Goal: Find specific page/section: Find specific page/section

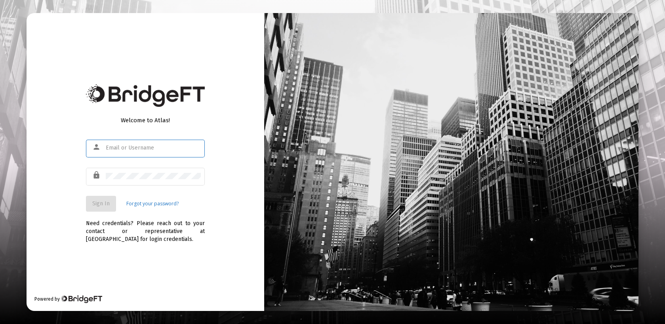
click at [112, 148] on input "text" at bounding box center [153, 148] width 95 height 6
type input "[EMAIL_ADDRESS][DOMAIN_NAME]"
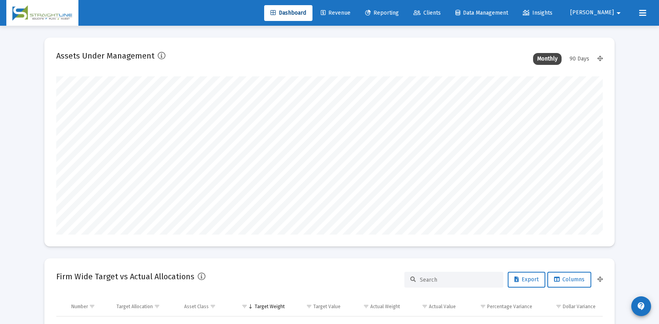
scroll to position [158, 294]
click at [441, 13] on span "Clients" at bounding box center [426, 13] width 27 height 7
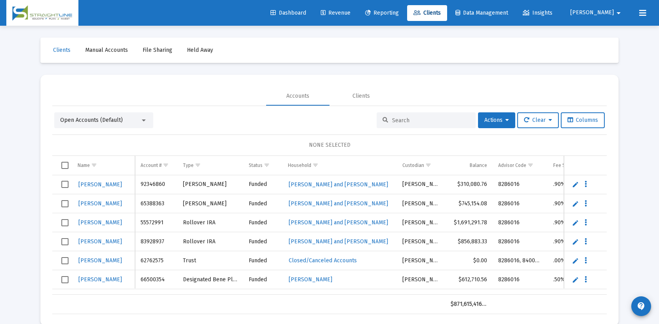
click at [392, 119] on input at bounding box center [431, 120] width 78 height 7
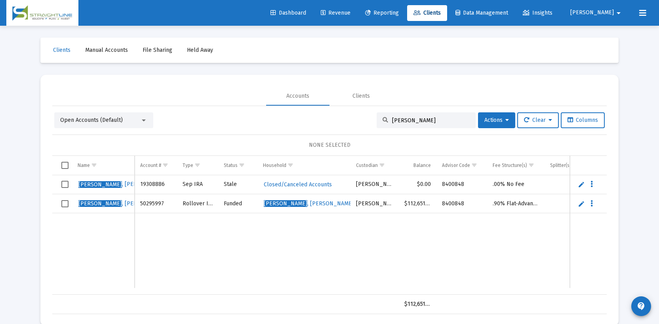
type input "[PERSON_NAME]"
click at [609, 13] on span "[PERSON_NAME]" at bounding box center [592, 13] width 44 height 7
click at [614, 53] on button "Logout" at bounding box center [616, 52] width 47 height 19
